Goal: Transaction & Acquisition: Purchase product/service

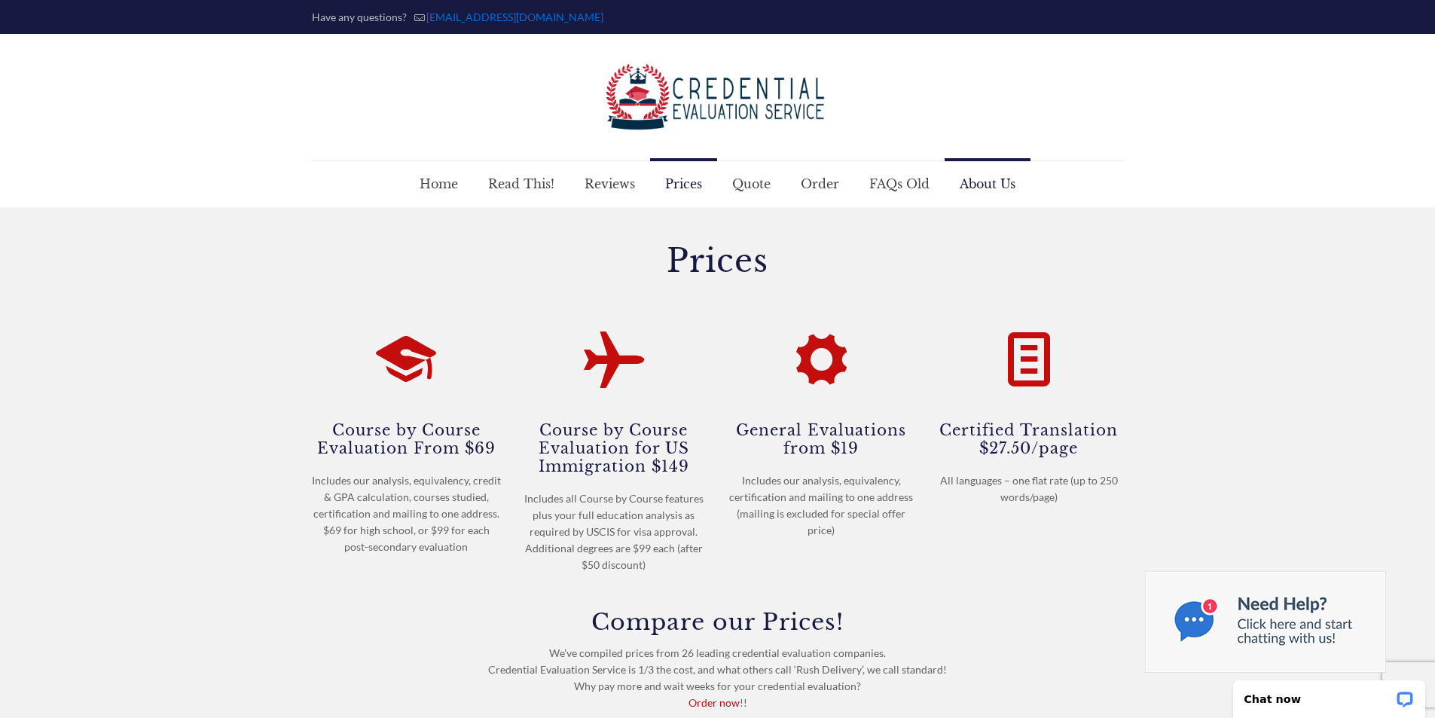
click at [968, 182] on span "About Us" at bounding box center [987, 183] width 86 height 45
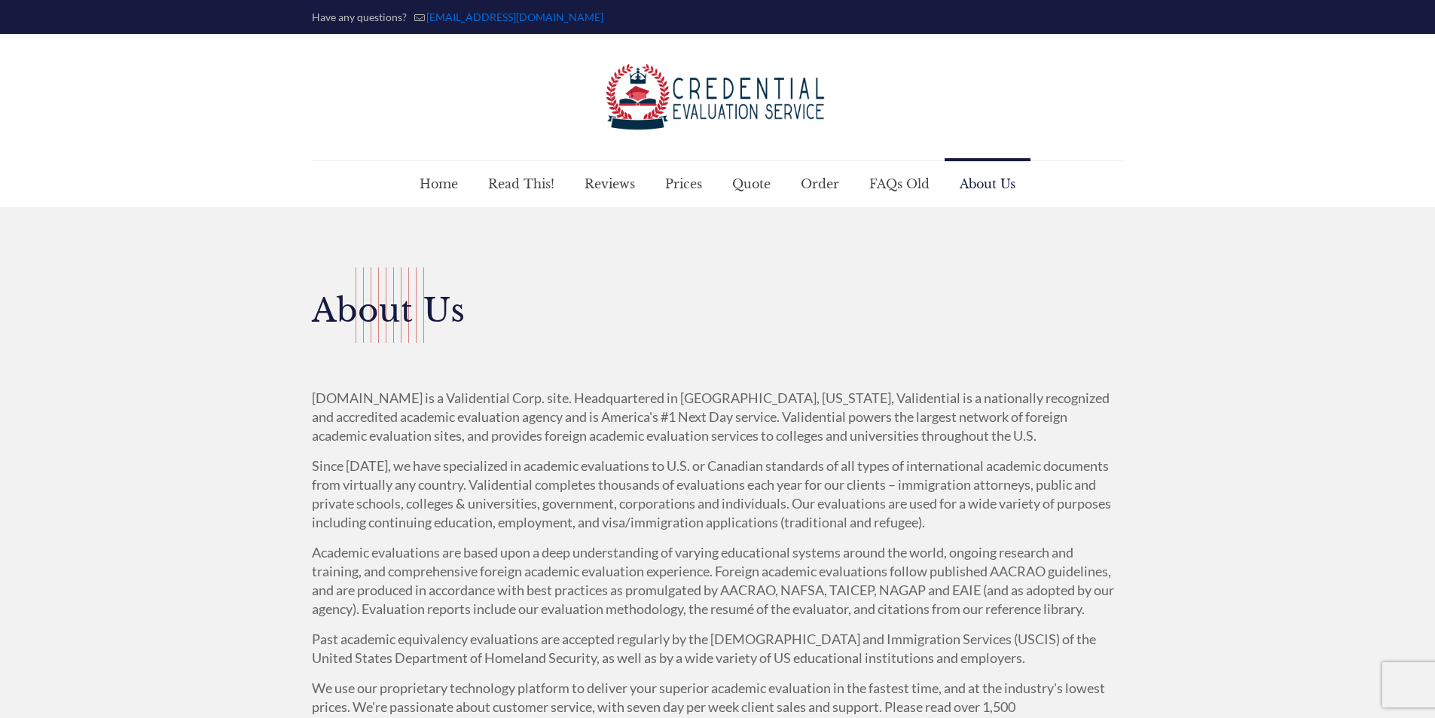
scroll to position [75, 0]
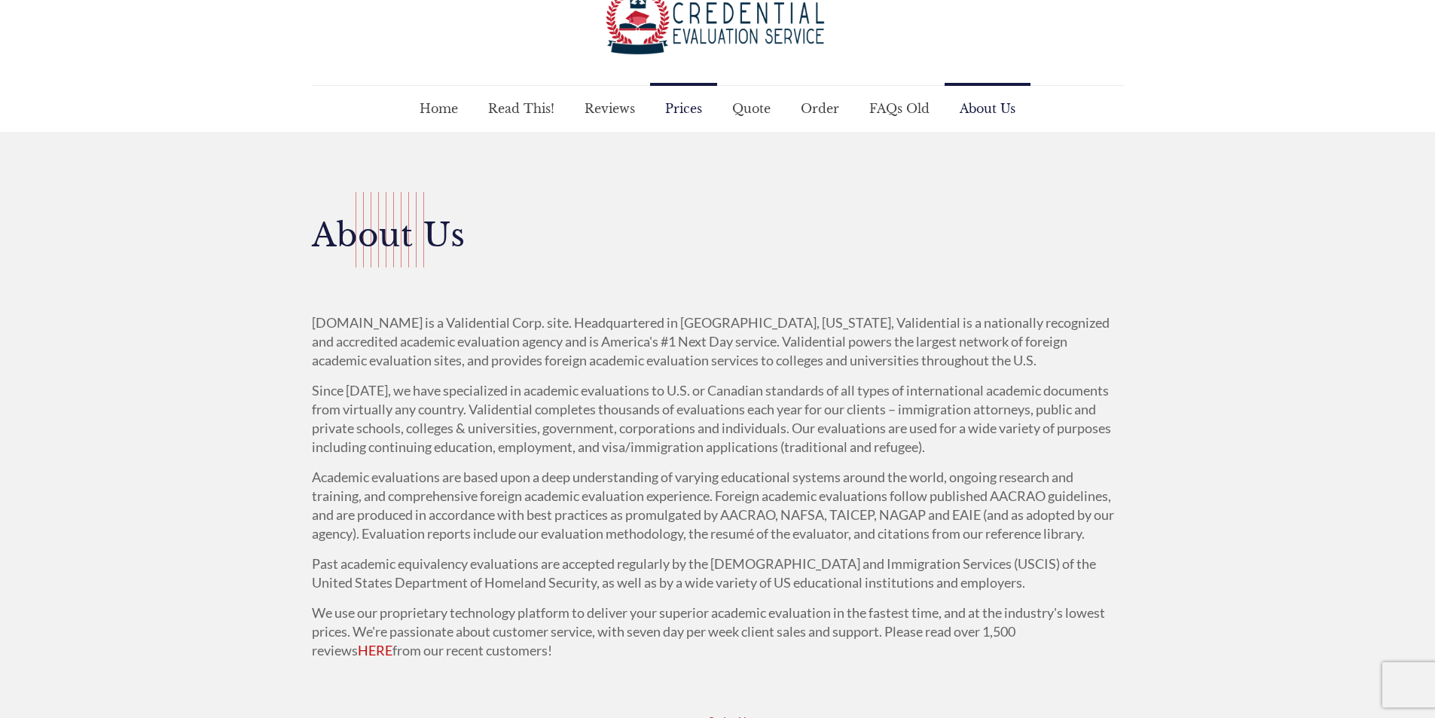
click at [673, 114] on span "Prices" at bounding box center [683, 108] width 67 height 45
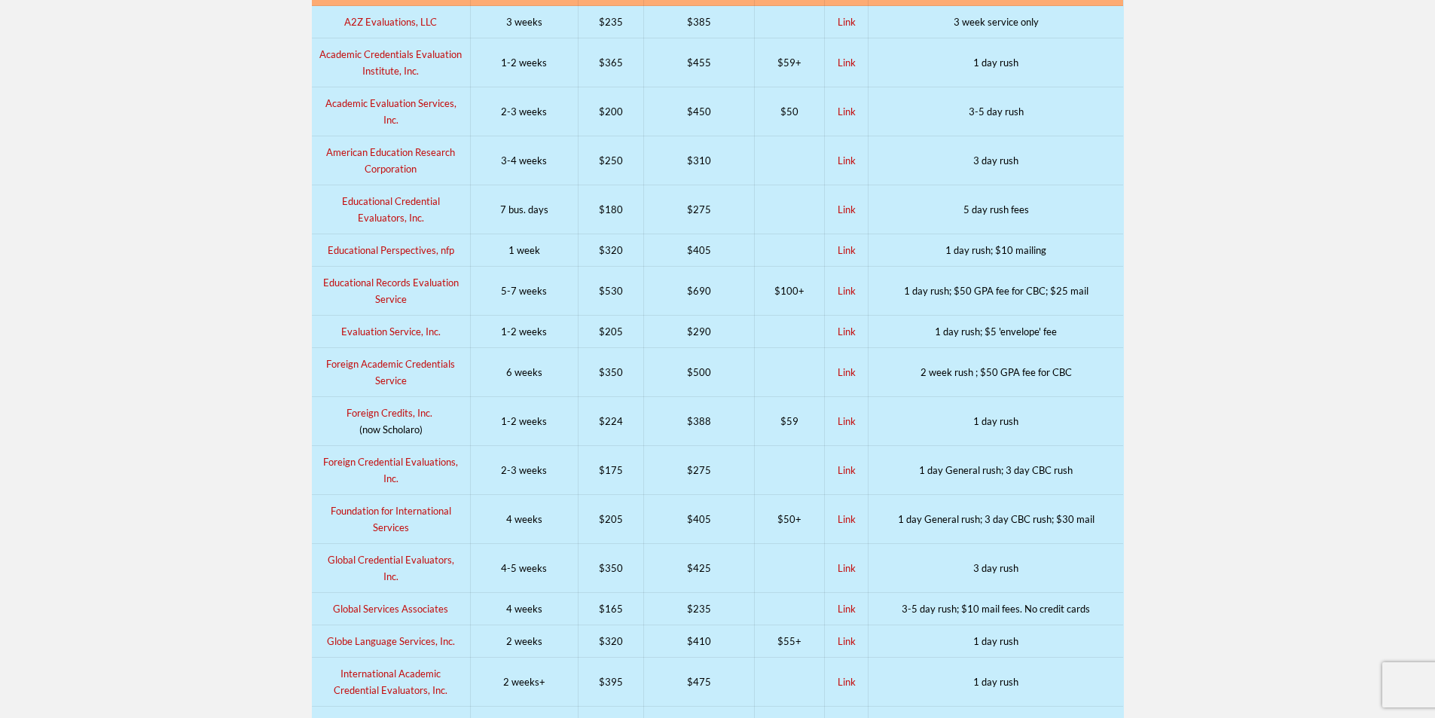
scroll to position [452, 0]
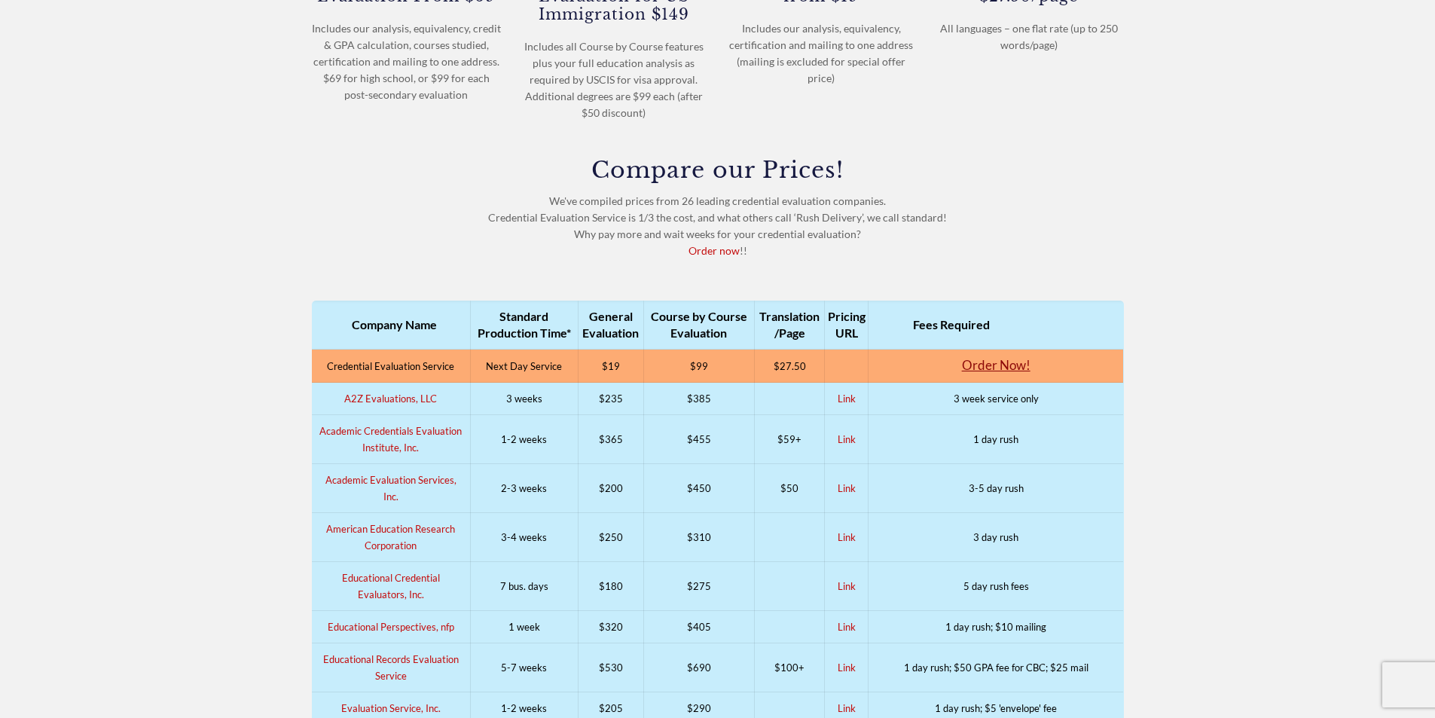
click at [990, 365] on link "Order Now!" at bounding box center [996, 365] width 69 height 16
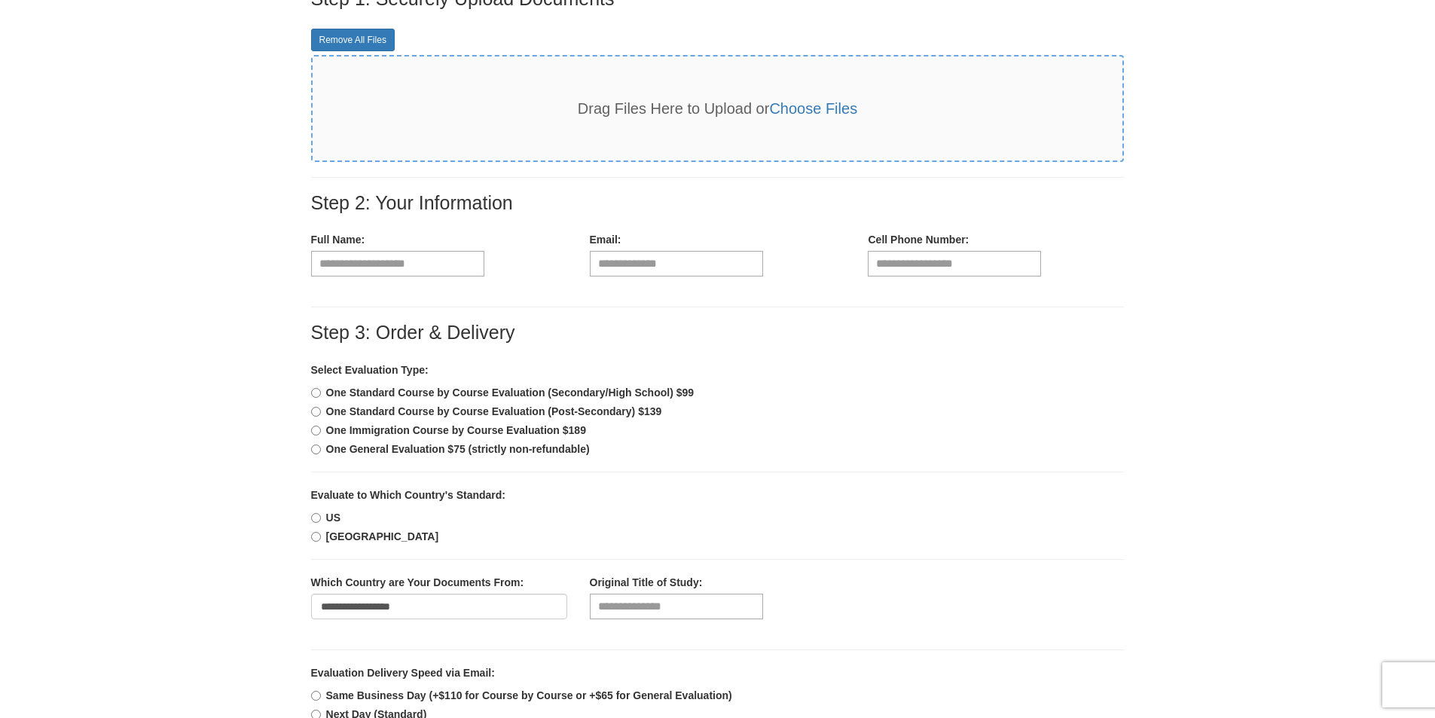
click at [420, 395] on b "One Standard Course by Course Evaluation (Secondary/High School) $99" at bounding box center [510, 392] width 368 height 12
click at [409, 405] on b "One Standard Course by Course Evaluation (Post-Secondary) $139" at bounding box center [494, 411] width 336 height 12
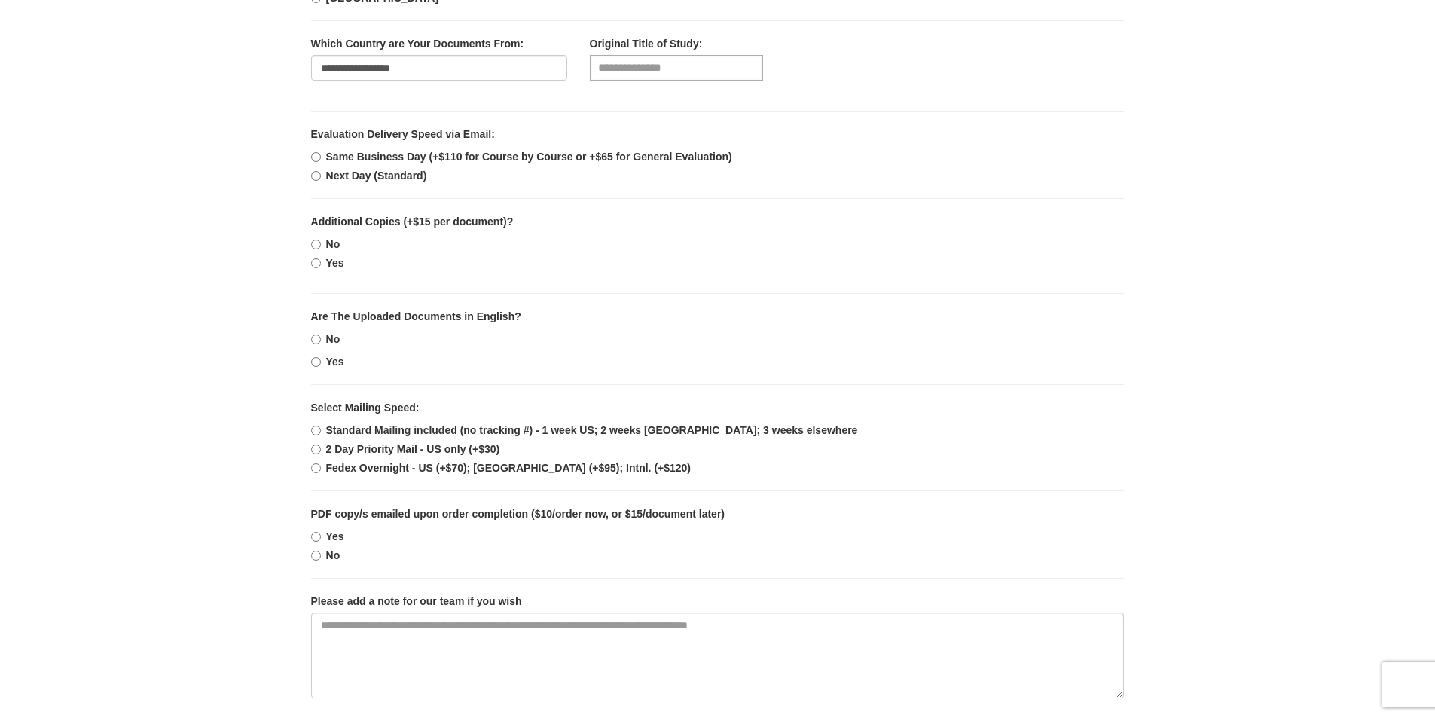
scroll to position [828, 0]
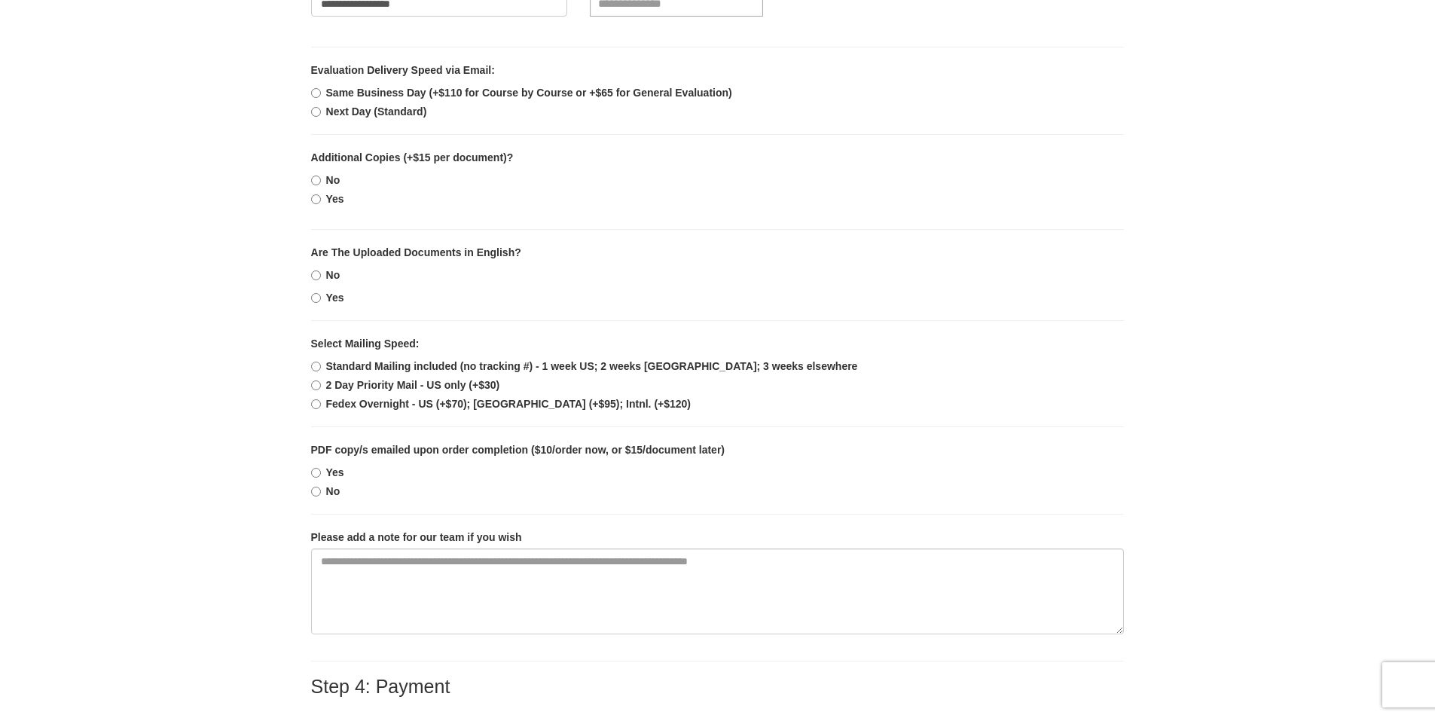
click at [331, 294] on b "Yes" at bounding box center [335, 297] width 18 height 12
click at [337, 493] on b "No" at bounding box center [333, 491] width 14 height 12
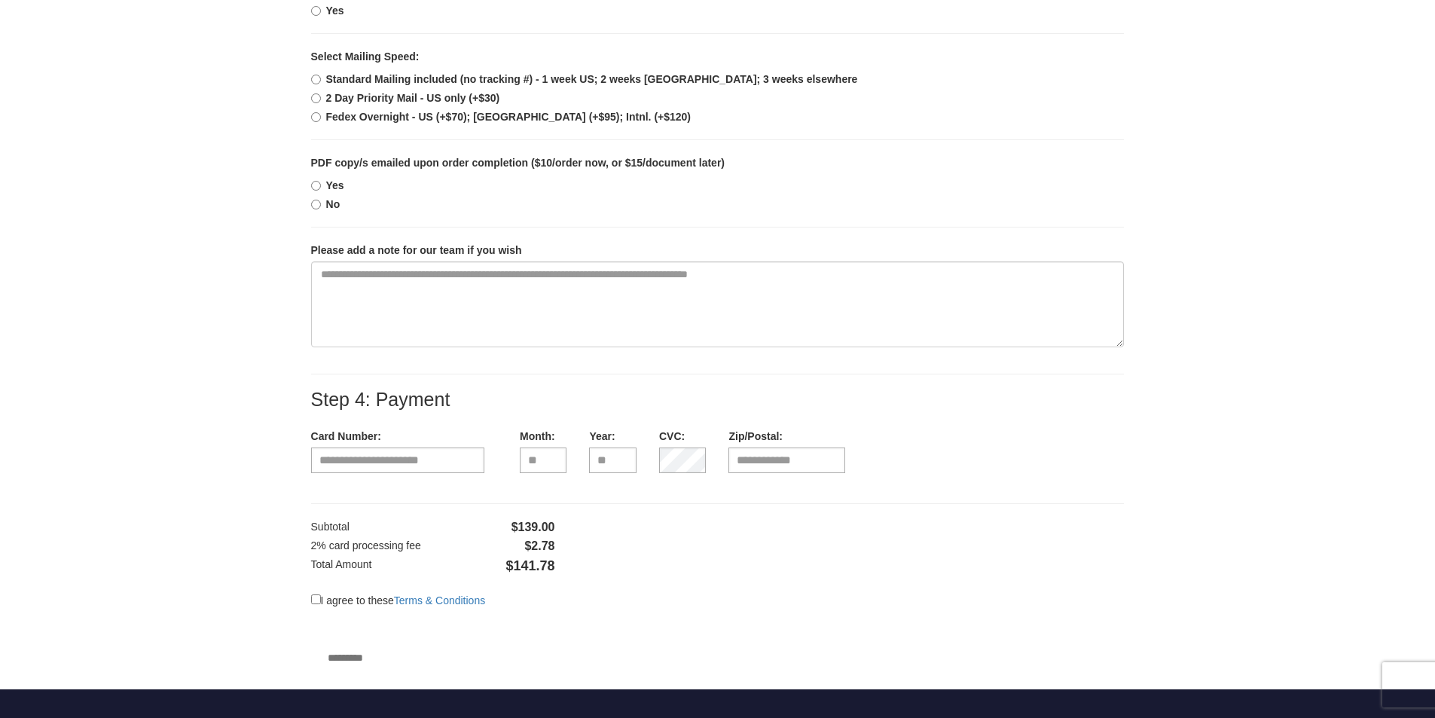
scroll to position [979, 0]
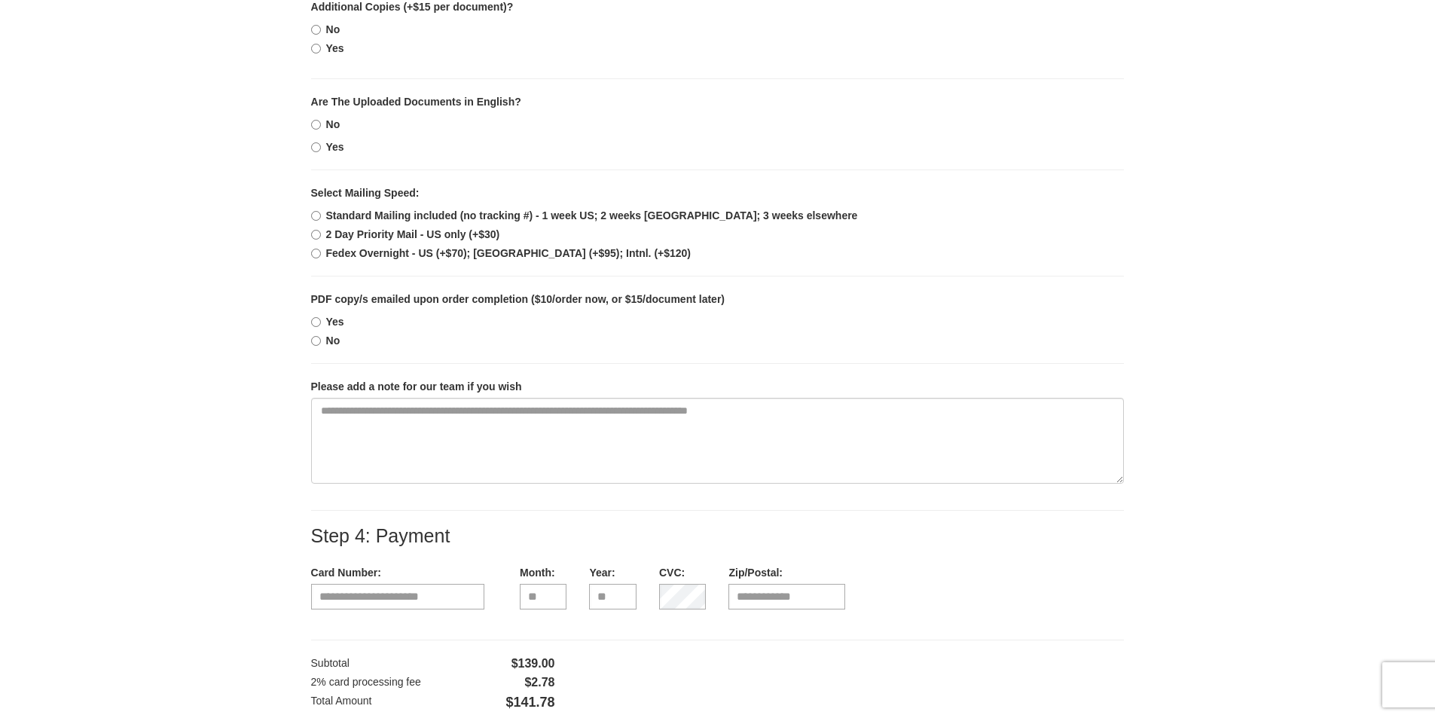
click at [326, 322] on b "Yes" at bounding box center [335, 322] width 18 height 12
